Goal: Information Seeking & Learning: Learn about a topic

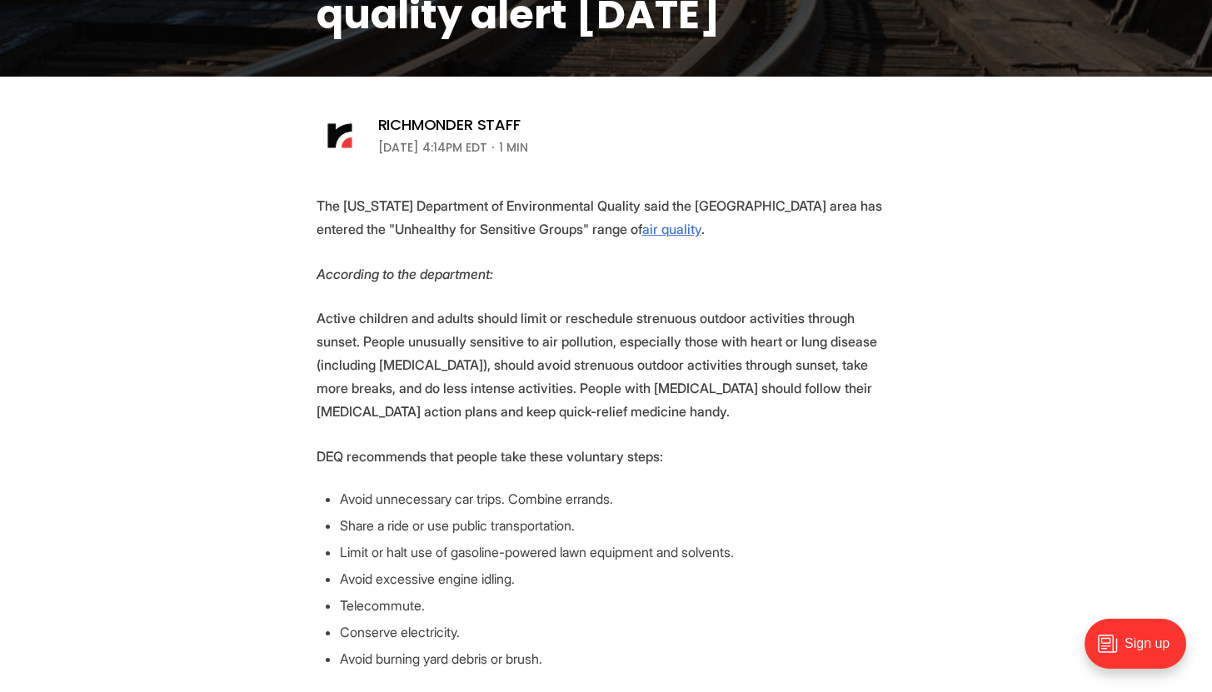
scroll to position [508, 0]
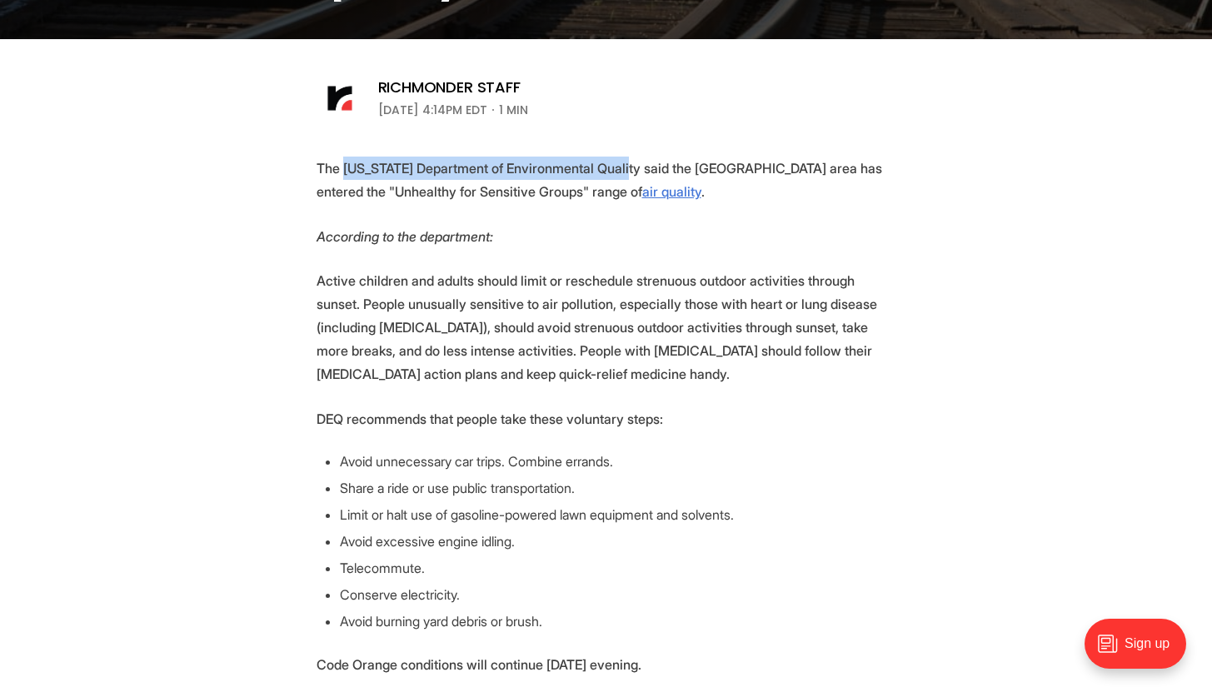
drag, startPoint x: 345, startPoint y: 167, endPoint x: 608, endPoint y: 172, distance: 263.3
click at [608, 172] on p "The [US_STATE] Department of Environmental Quality said the [GEOGRAPHIC_DATA] a…" at bounding box center [607, 180] width 580 height 47
copy p "[US_STATE] Department of Environmental Quality"
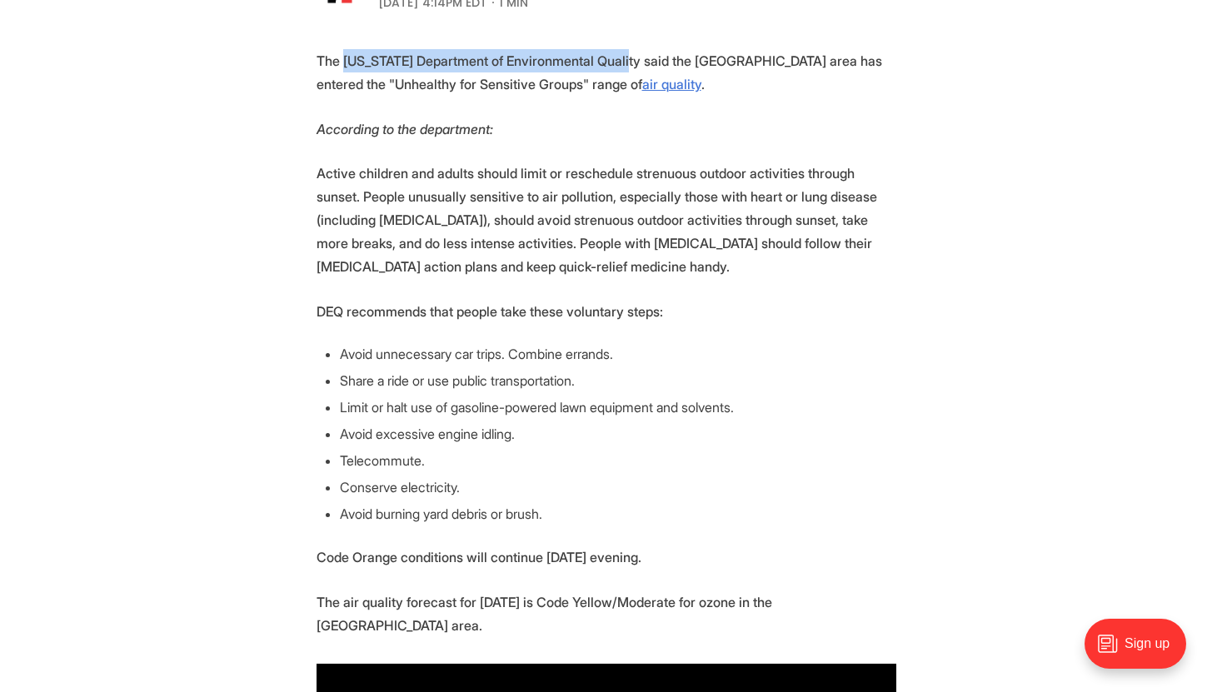
scroll to position [611, 0]
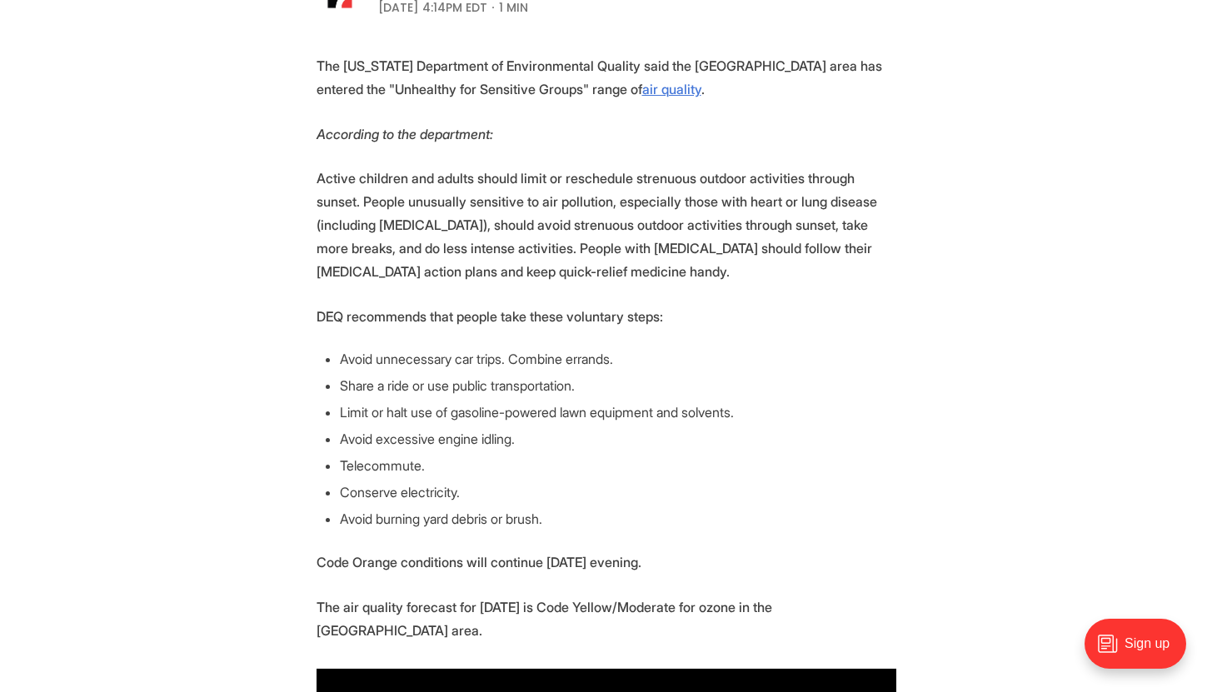
click at [930, 271] on section "The [US_STATE] Department of Environmental Quality said the [GEOGRAPHIC_DATA] a…" at bounding box center [606, 539] width 1212 height 970
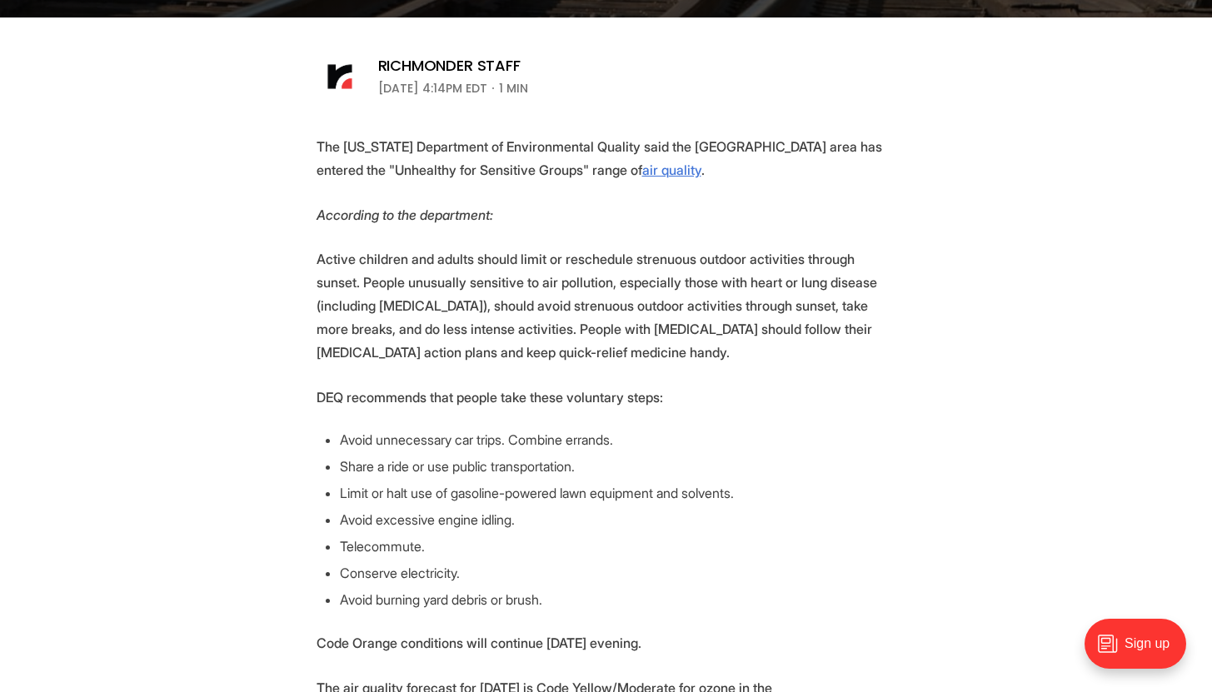
scroll to position [499, 0]
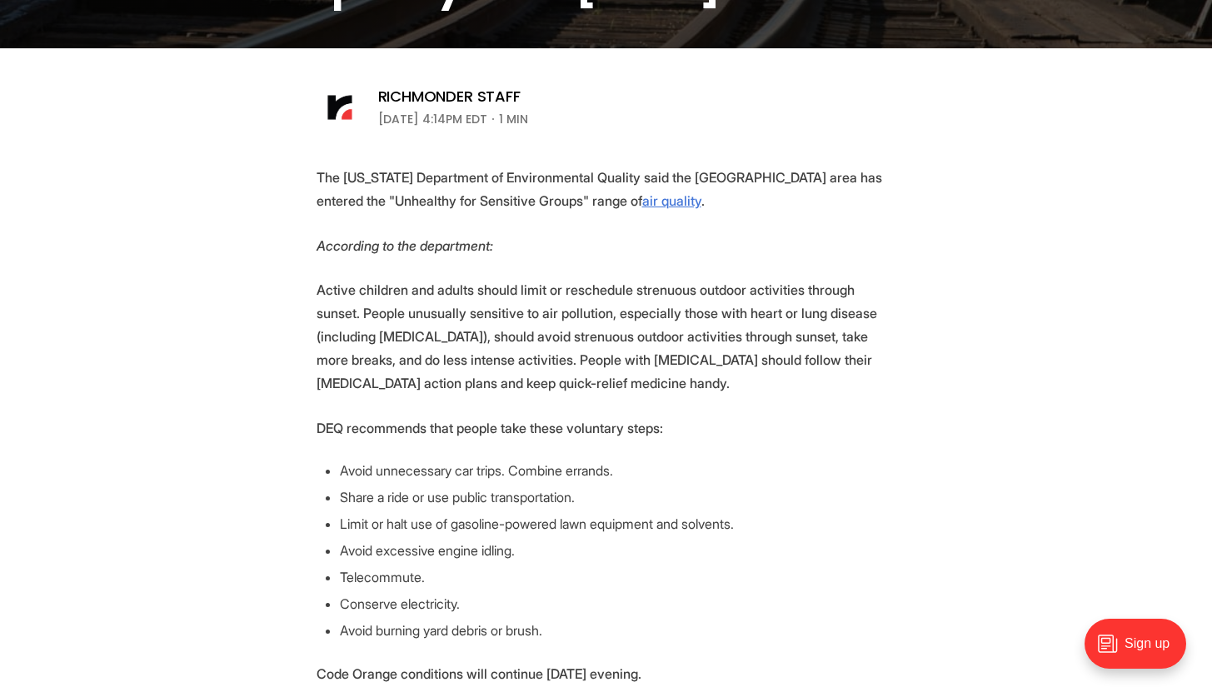
click at [487, 363] on p "Active children and adults should limit or reschedule strenuous outdoor activit…" at bounding box center [607, 336] width 580 height 117
click at [432, 476] on li "Avoid unnecessary car trips. Combine errands." at bounding box center [618, 471] width 556 height 20
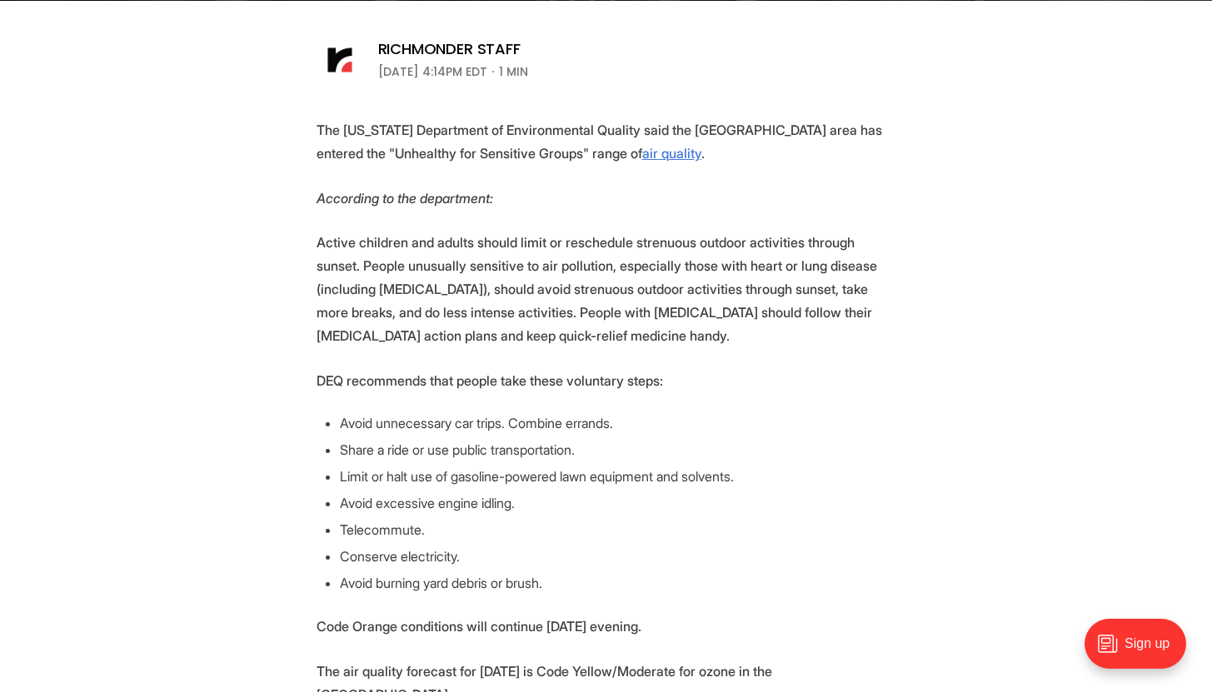
scroll to position [578, 0]
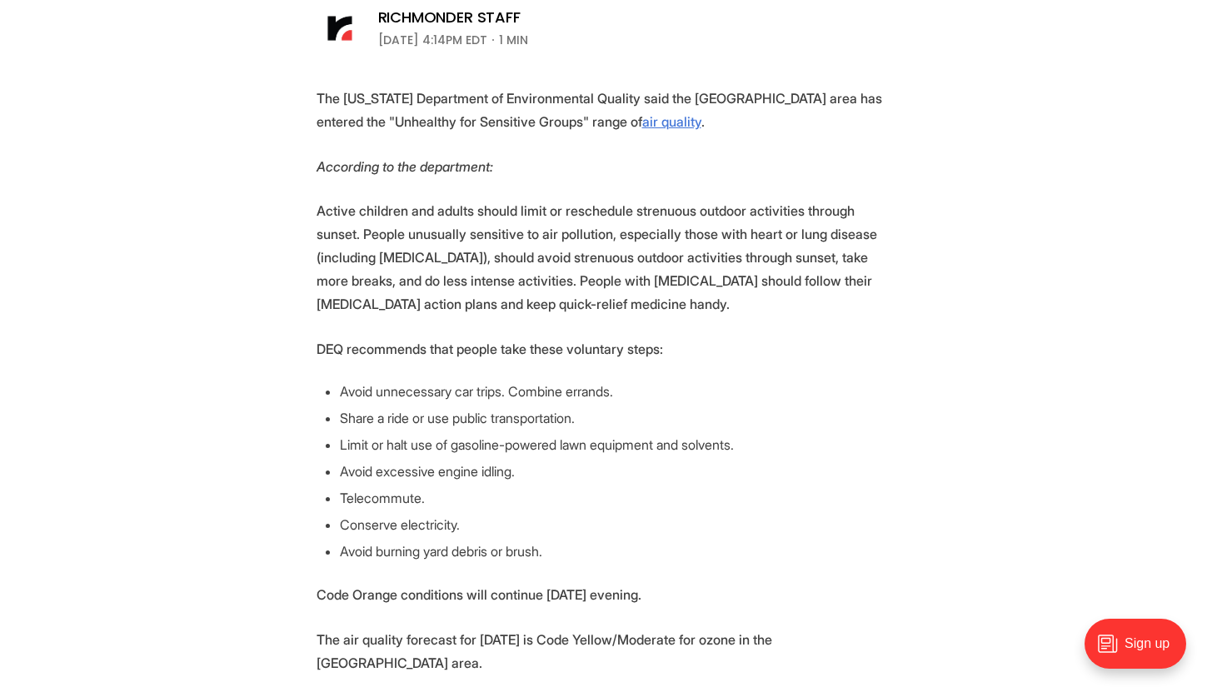
click at [351, 451] on li "Limit or halt use of gasoline-powered lawn equipment and solvents." at bounding box center [618, 445] width 556 height 20
click at [231, 416] on section "The [US_STATE] Department of Environmental Quality said the [GEOGRAPHIC_DATA] a…" at bounding box center [606, 572] width 1212 height 970
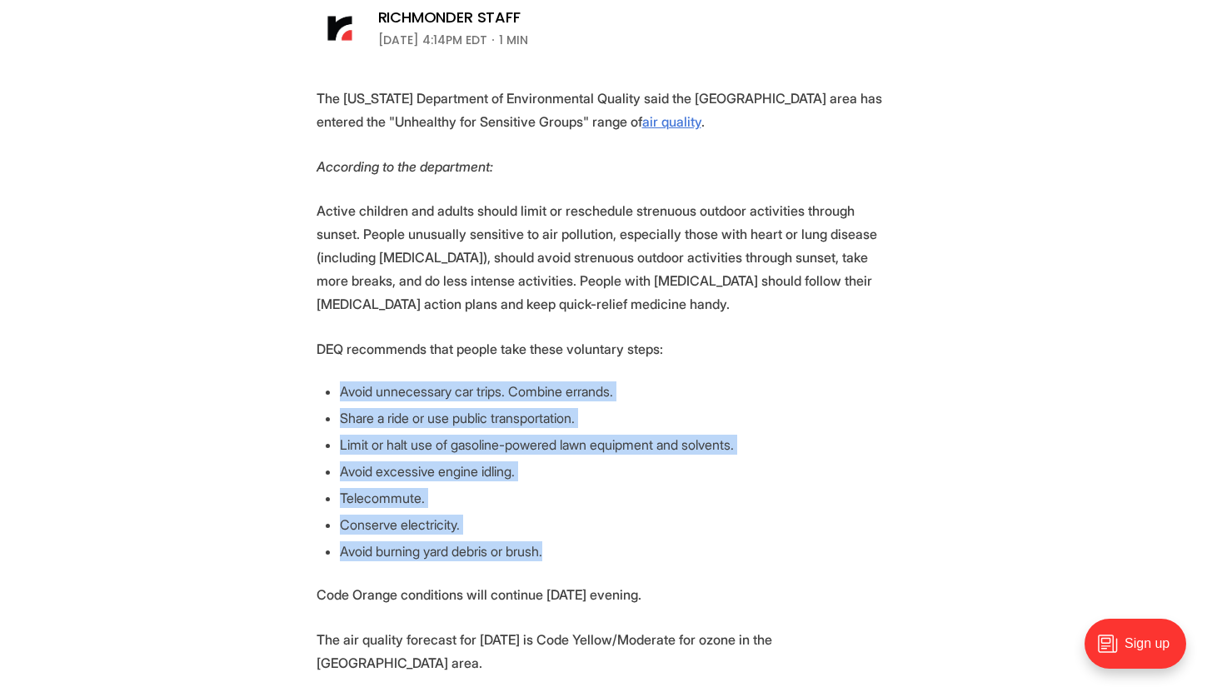
drag, startPoint x: 339, startPoint y: 395, endPoint x: 583, endPoint y: 566, distance: 297.9
click at [583, 566] on section "The [US_STATE] Department of Environmental Quality said the [GEOGRAPHIC_DATA] a…" at bounding box center [606, 572] width 1212 height 970
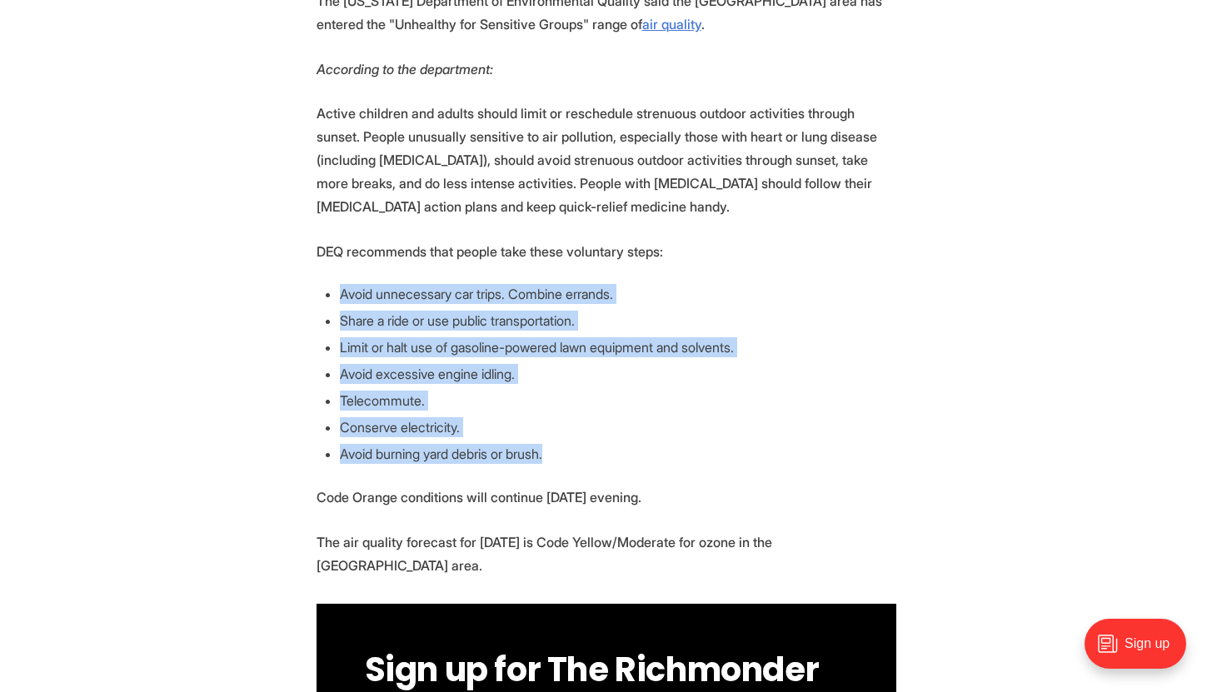
scroll to position [686, 0]
